Goal: Browse casually

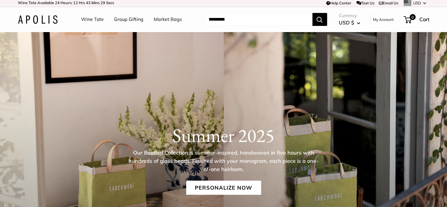
scroll to position [88, 0]
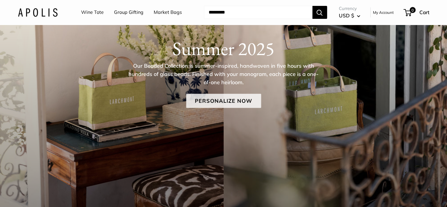
click at [218, 100] on link "Personalize Now" at bounding box center [223, 101] width 75 height 14
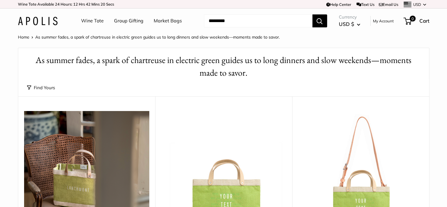
click at [50, 28] on div "Wine Tote Group Gifting Market Bags Need help? Text Us: 20919 hello@apolisgloba…" at bounding box center [224, 20] width 412 height 19
click at [34, 19] on img at bounding box center [38, 21] width 40 height 9
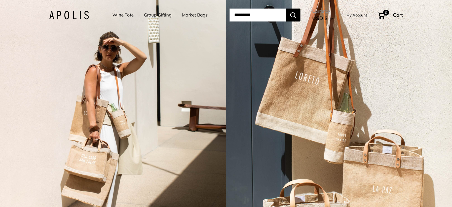
click at [199, 15] on link "Market Bags" at bounding box center [195, 15] width 26 height 8
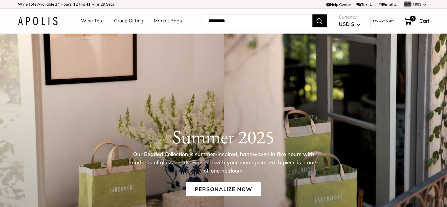
click at [35, 19] on img at bounding box center [38, 21] width 40 height 9
